Goal: Navigation & Orientation: Find specific page/section

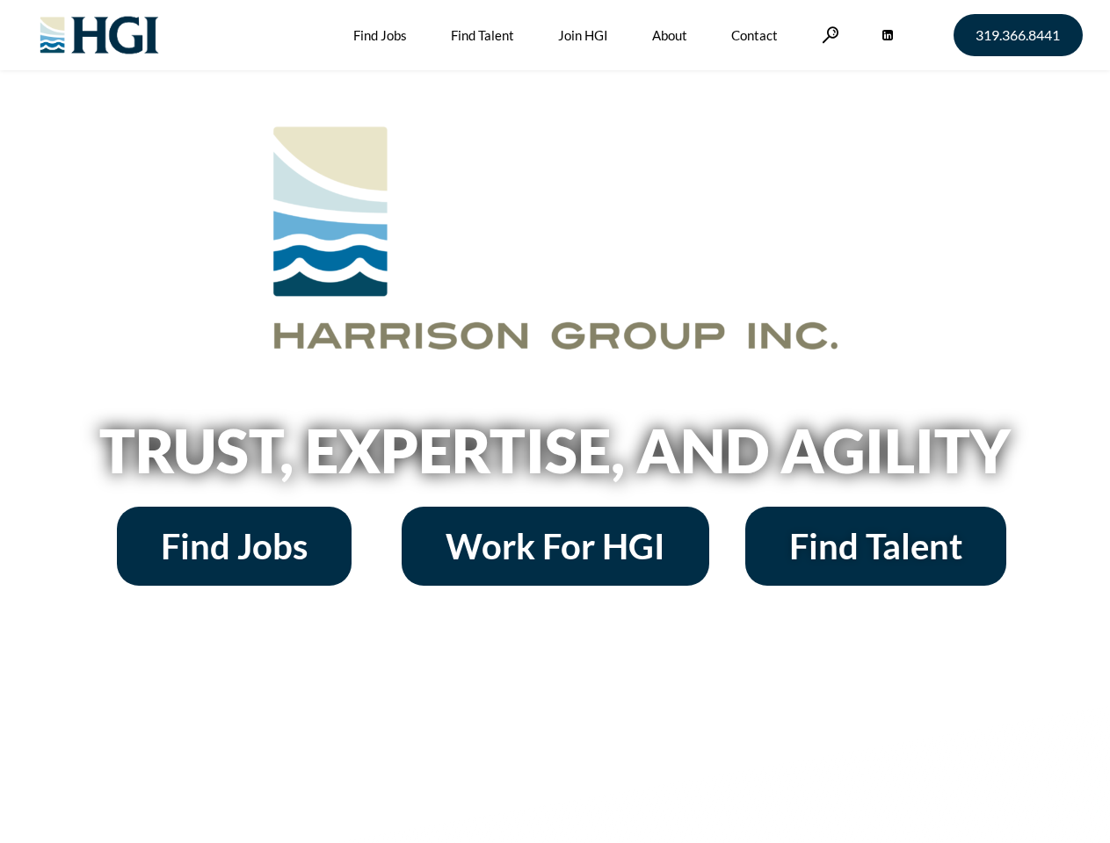
click at [554, 422] on h2 "Trust, Expertise, and Agility" at bounding box center [555, 451] width 1002 height 60
click at [828, 34] on link at bounding box center [831, 34] width 18 height 17
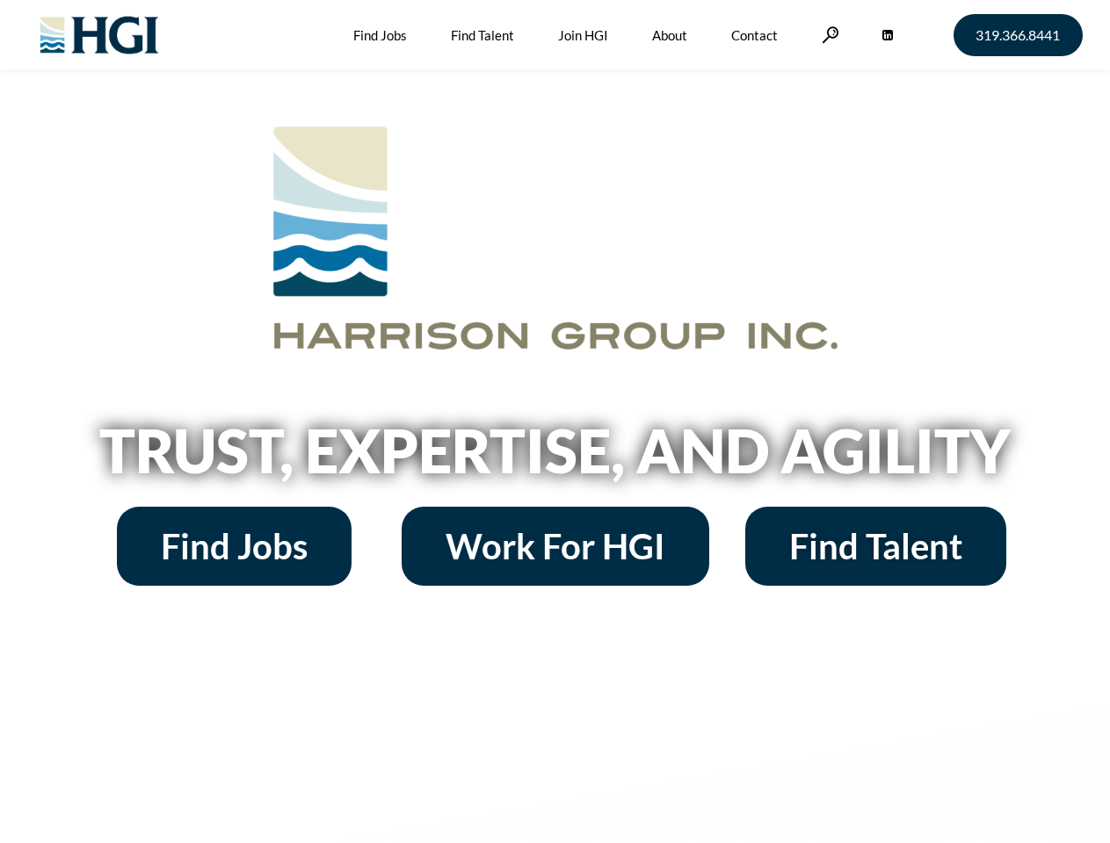
click at [554, 422] on h2 "Trust, Expertise, and Agility" at bounding box center [555, 451] width 1002 height 60
click at [828, 34] on link at bounding box center [831, 34] width 18 height 17
